Goal: Task Accomplishment & Management: Manage account settings

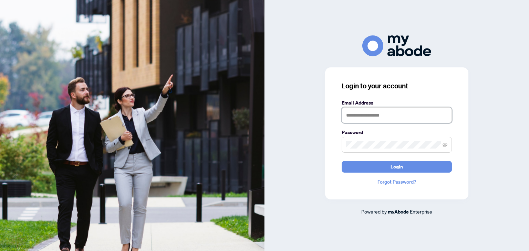
click at [376, 115] on input "text" at bounding box center [397, 115] width 110 height 16
type input "**********"
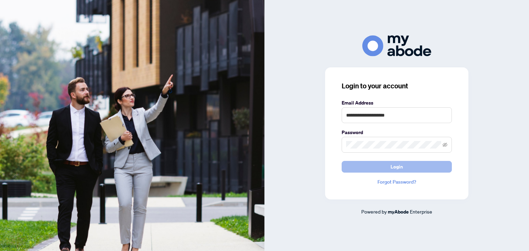
click at [386, 169] on button "Login" at bounding box center [397, 167] width 110 height 12
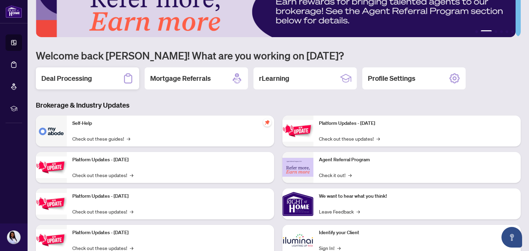
scroll to position [12, 0]
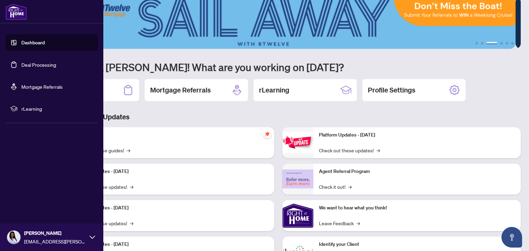
click at [34, 65] on link "Deal Processing" at bounding box center [38, 65] width 35 height 6
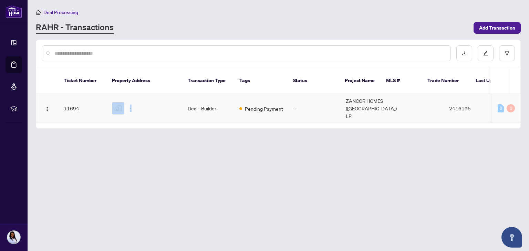
drag, startPoint x: 125, startPoint y: 121, endPoint x: 188, endPoint y: 120, distance: 62.4
click at [188, 120] on tr "11694 - Deal - Builder Pending Payment - ZANCOR HOMES ([GEOGRAPHIC_DATA]) LP 24…" at bounding box center [383, 108] width 694 height 29
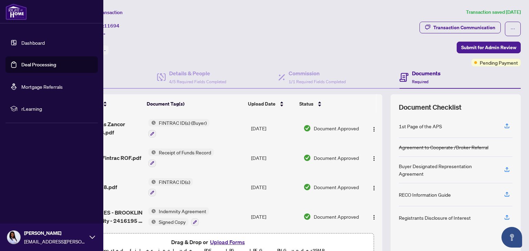
click at [36, 43] on link "Dashboard" at bounding box center [32, 43] width 23 height 6
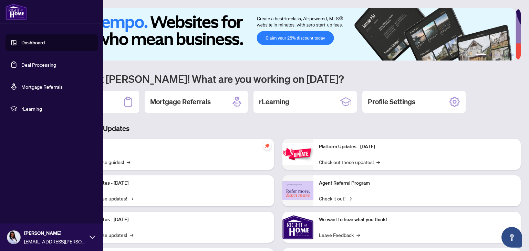
click at [33, 66] on link "Deal Processing" at bounding box center [38, 65] width 35 height 6
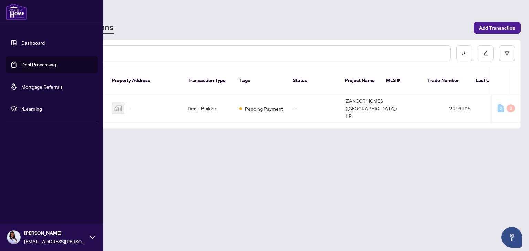
click at [39, 42] on link "Dashboard" at bounding box center [32, 43] width 23 height 6
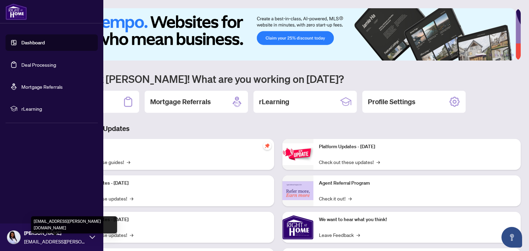
click at [81, 238] on span "[EMAIL_ADDRESS][PERSON_NAME][DOMAIN_NAME]" at bounding box center [55, 242] width 62 height 8
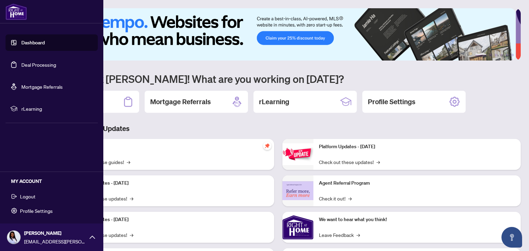
click at [28, 198] on span "Logout" at bounding box center [28, 196] width 16 height 11
